Goal: Task Accomplishment & Management: Check status

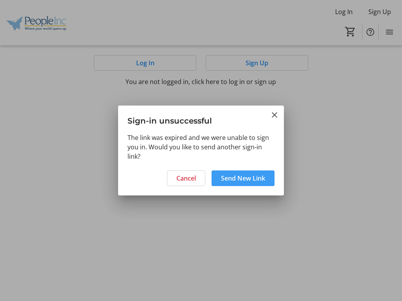
click at [246, 180] on span "Send New Link" at bounding box center [243, 178] width 44 height 9
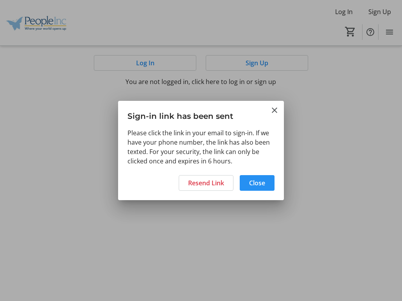
click at [259, 185] on span "Close" at bounding box center [257, 182] width 16 height 9
